Goal: Task Accomplishment & Management: Manage account settings

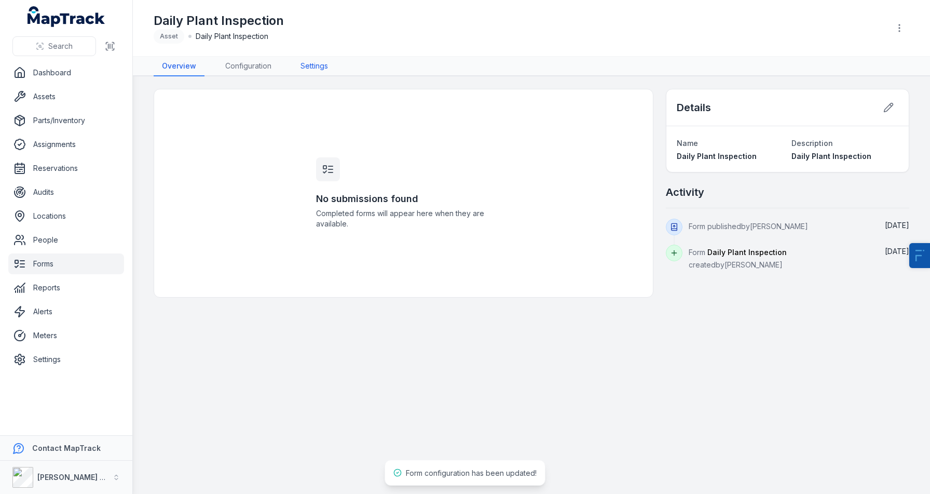
click at [324, 66] on link "Settings" at bounding box center [314, 67] width 44 height 20
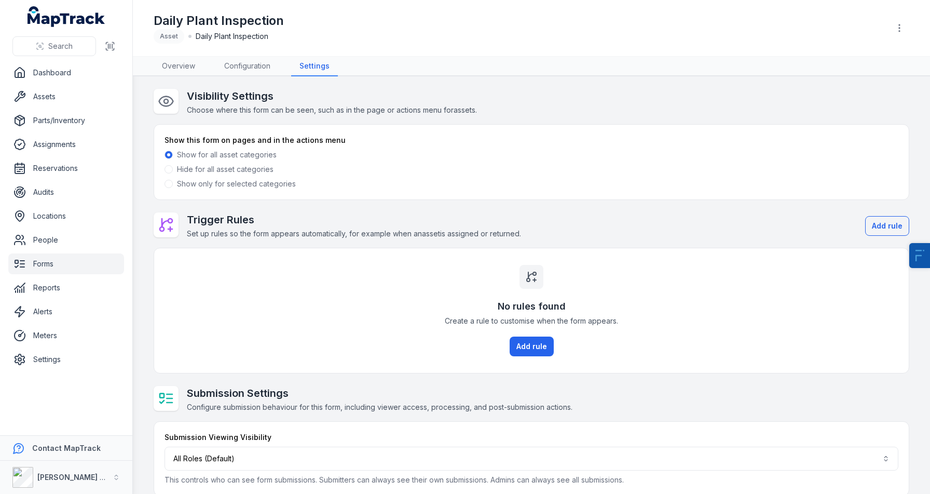
click at [199, 187] on label "Show only for selected categories" at bounding box center [236, 184] width 119 height 10
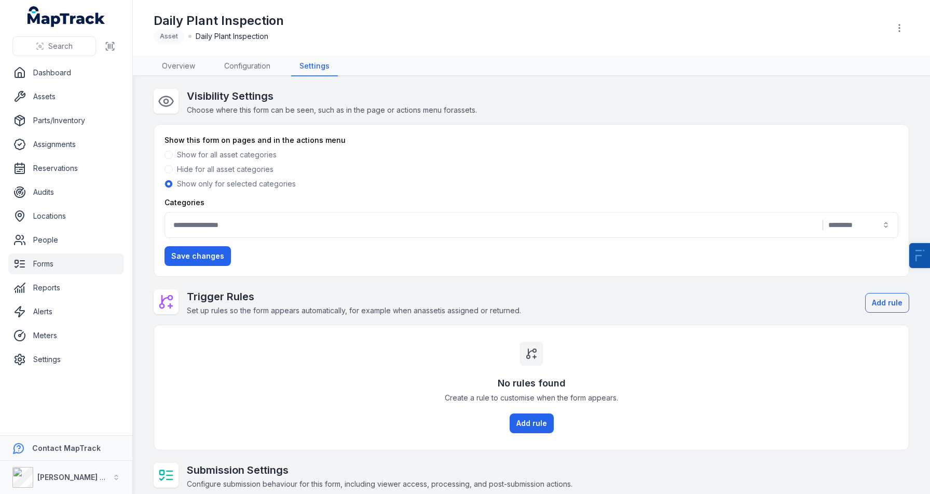
click at [197, 208] on div "Categories |" at bounding box center [532, 217] width 734 height 40
click at [214, 218] on div "|" at bounding box center [532, 225] width 734 height 26
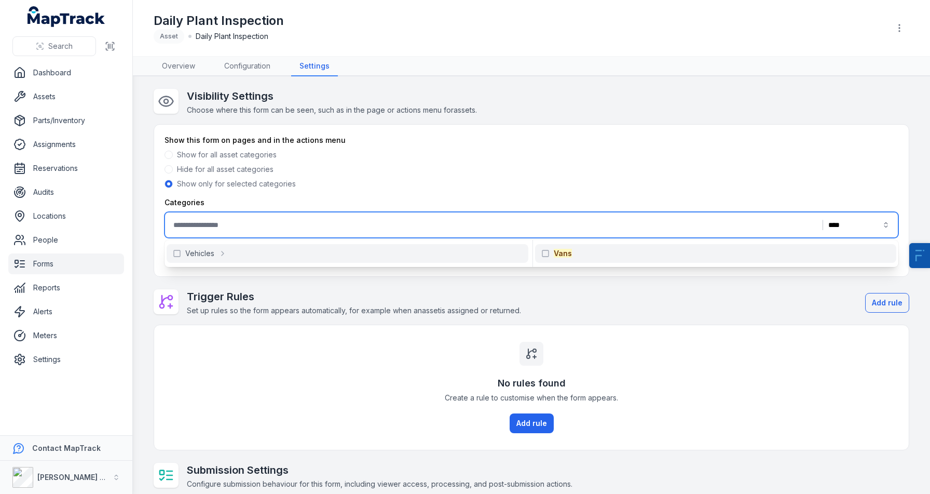
type input "****"
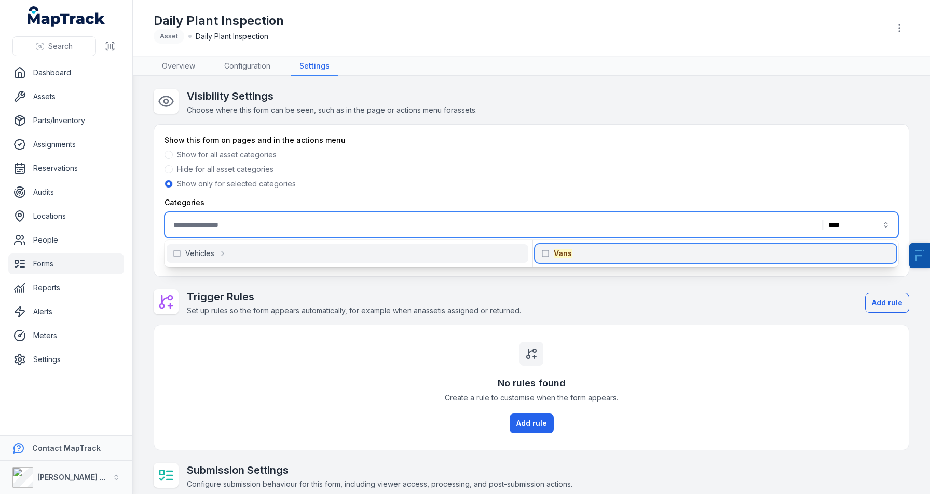
click at [606, 258] on div "Vans" at bounding box center [715, 253] width 361 height 19
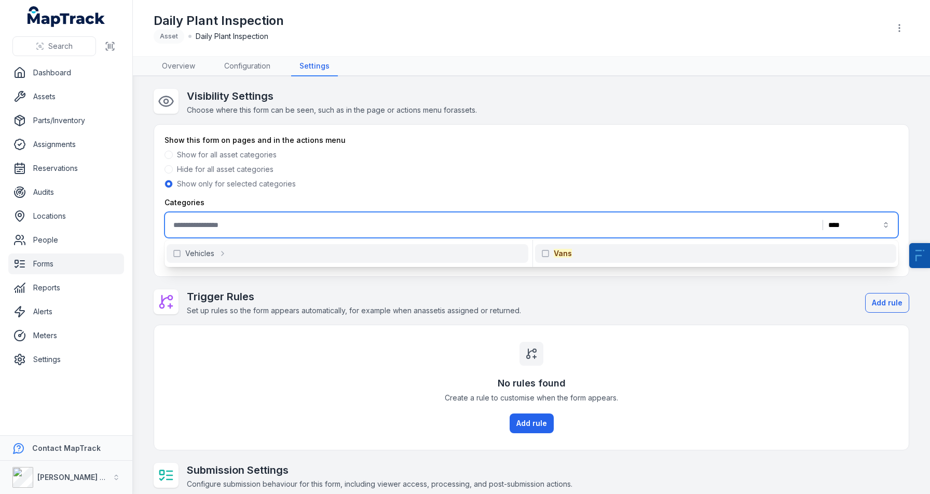
type input "****"
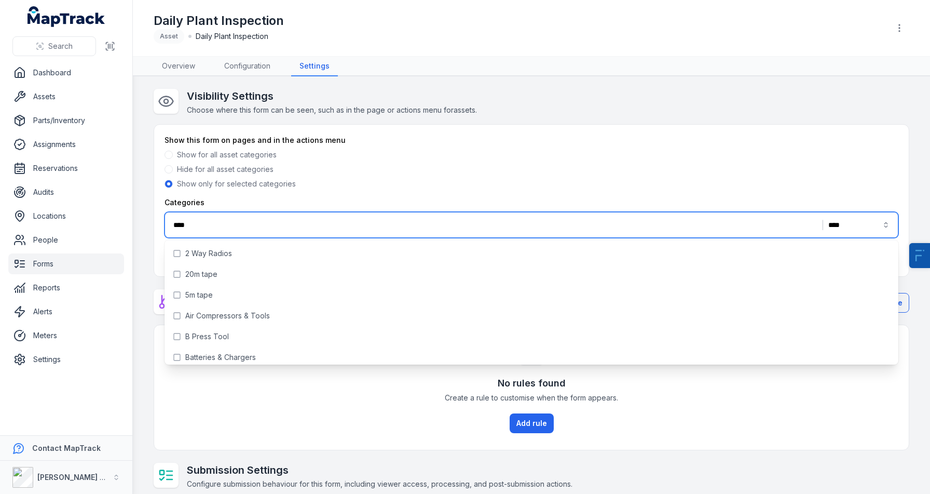
click at [537, 165] on div "Hide for all asset categories" at bounding box center [532, 169] width 734 height 10
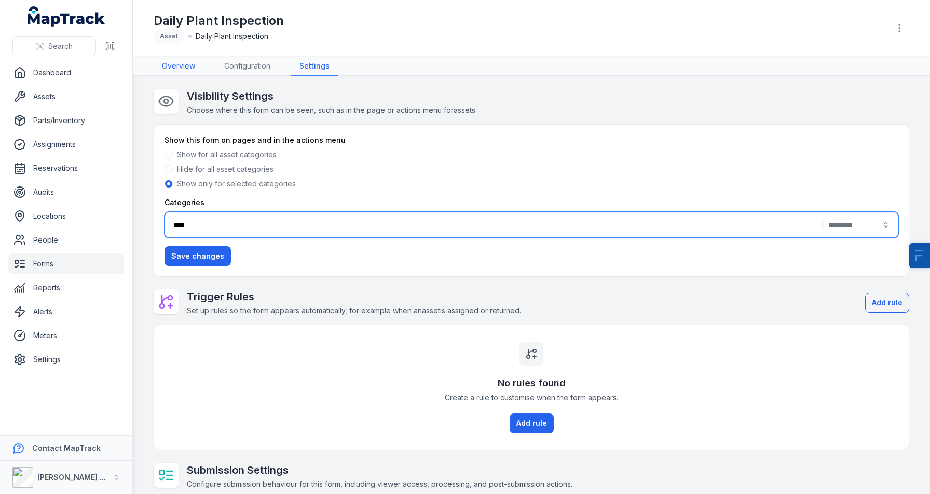
click at [174, 73] on link "Overview" at bounding box center [179, 67] width 50 height 20
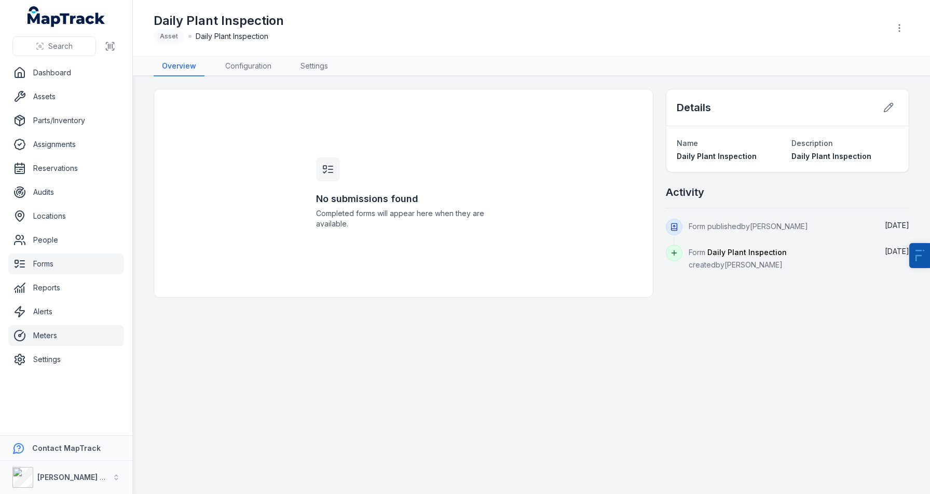
click at [62, 340] on link "Meters" at bounding box center [66, 335] width 116 height 21
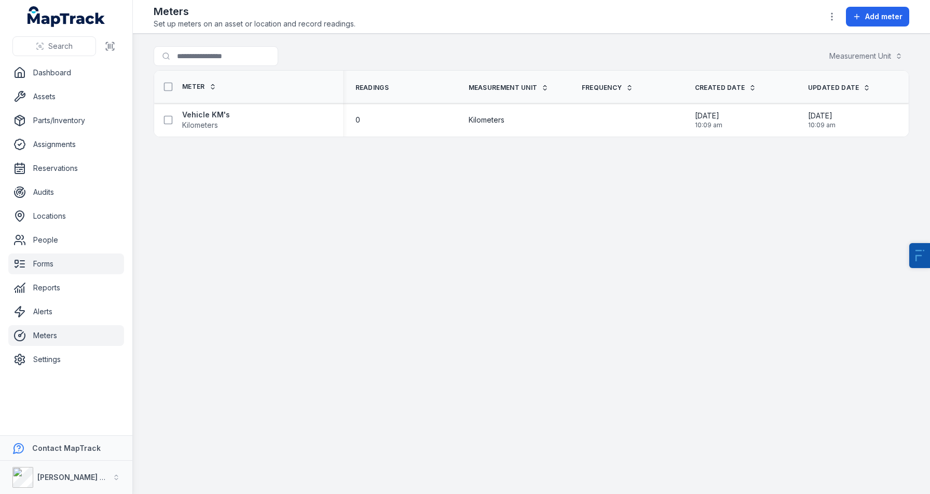
click at [63, 269] on link "Forms" at bounding box center [66, 263] width 116 height 21
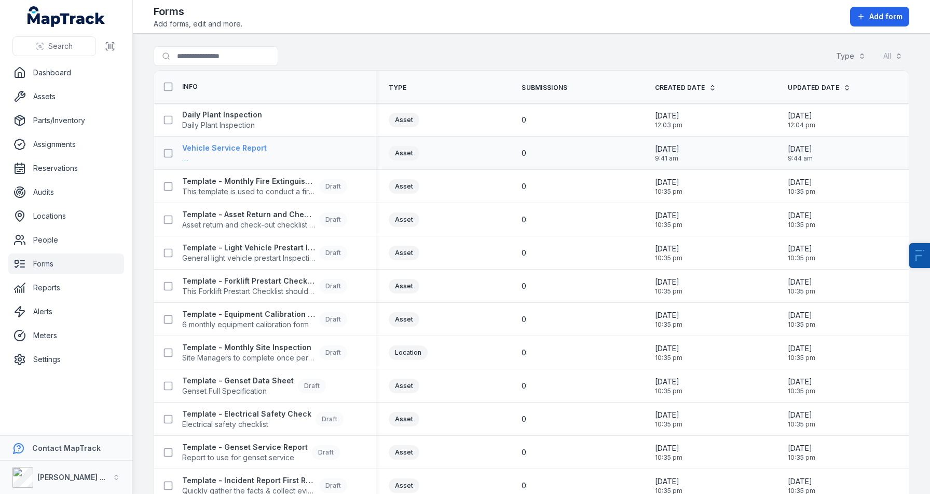
click at [220, 158] on span "…" at bounding box center [224, 158] width 85 height 10
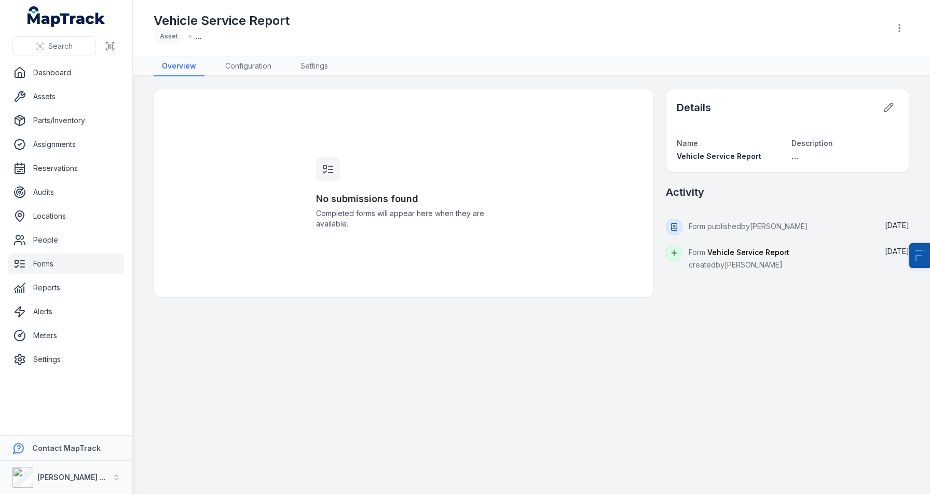
click at [252, 49] on div "Vehicle Service Report Asset …" at bounding box center [532, 28] width 756 height 48
click at [252, 52] on header "Toggle Navigation Vehicle Service Report Asset …" at bounding box center [531, 28] width 797 height 57
click at [253, 60] on link "Configuration" at bounding box center [248, 67] width 63 height 20
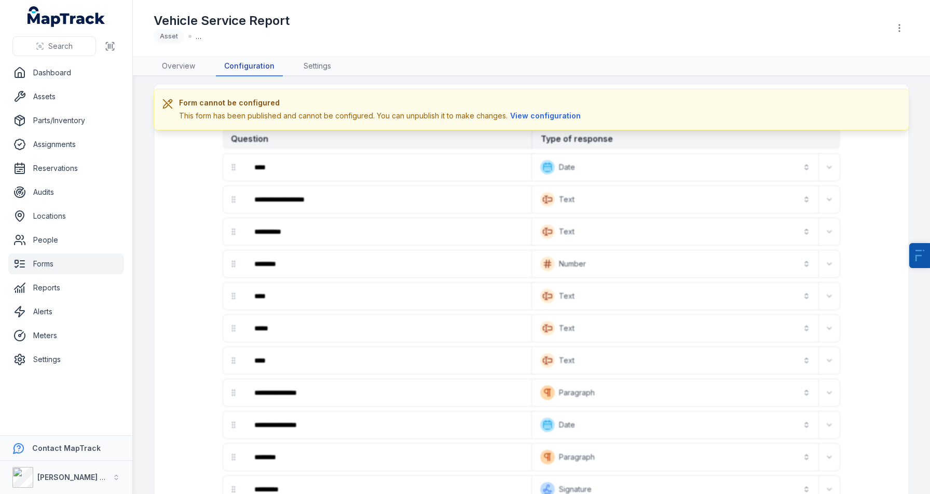
scroll to position [56, 0]
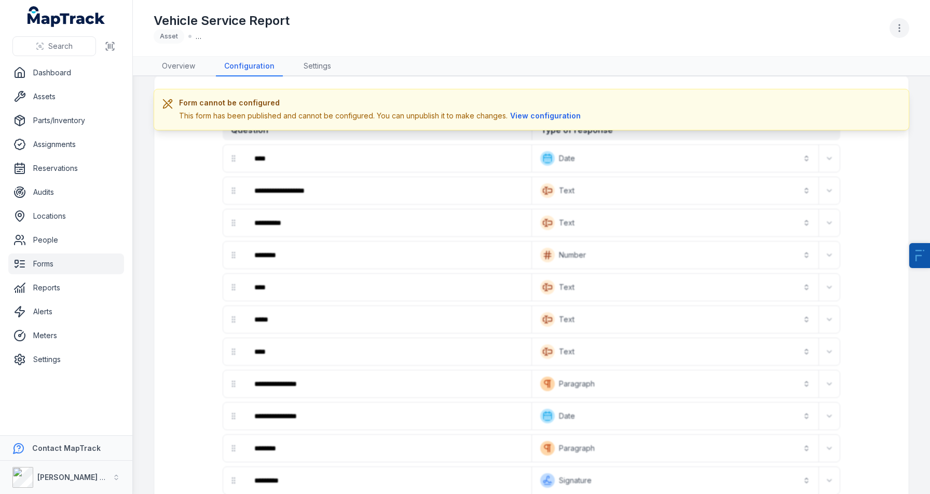
click at [908, 26] on button "button" at bounding box center [900, 28] width 20 height 20
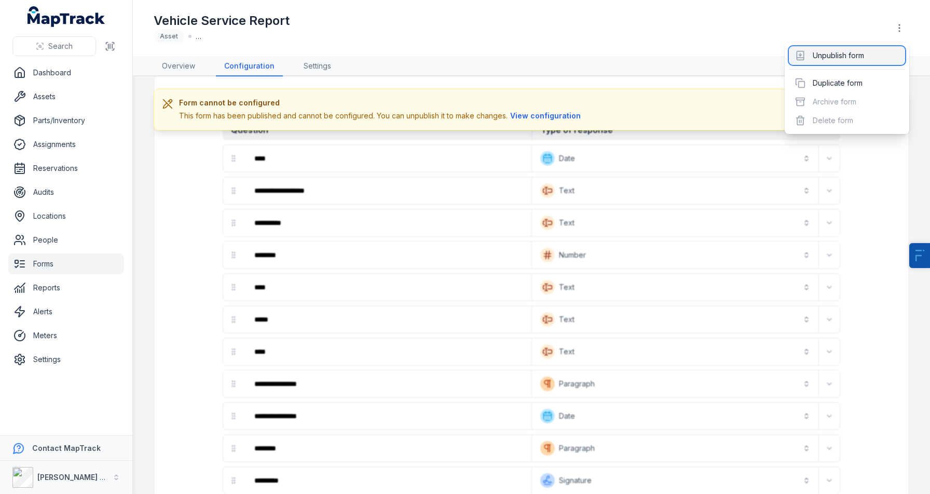
click at [831, 62] on div "Unpublish form" at bounding box center [847, 55] width 116 height 19
